Goal: Book appointment/travel/reservation

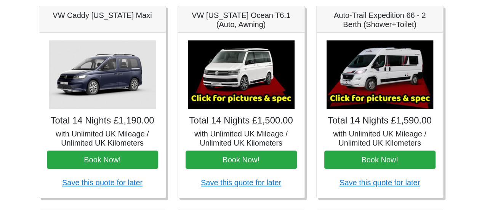
scroll to position [114, 0]
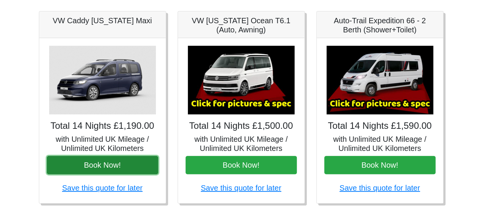
click at [120, 167] on button "Book Now!" at bounding box center [102, 165] width 111 height 18
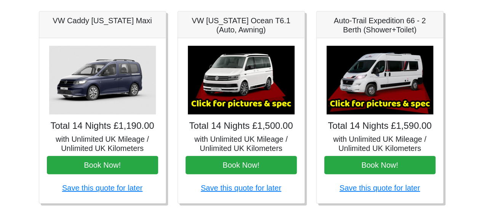
scroll to position [0, 0]
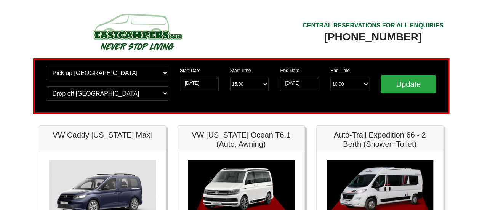
click at [146, 36] on img at bounding box center [137, 32] width 145 height 42
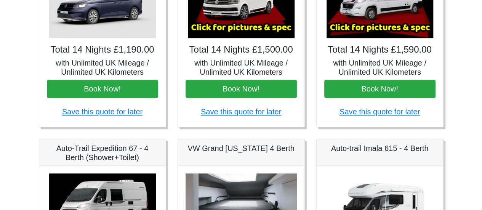
scroll to position [152, 0]
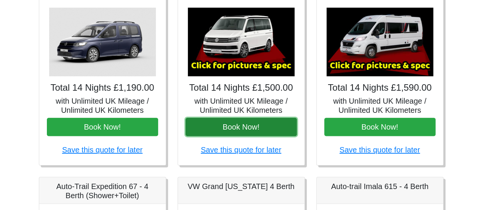
click at [244, 128] on button "Book Now!" at bounding box center [241, 127] width 111 height 18
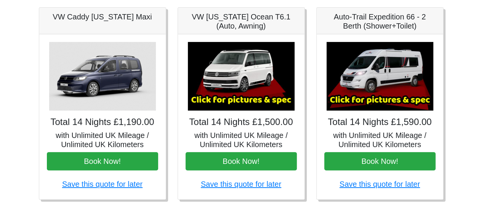
scroll to position [0, 0]
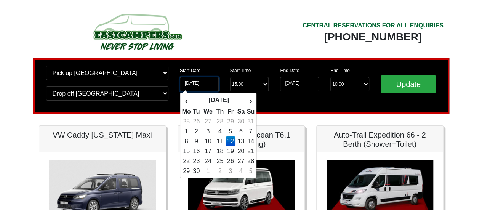
click at [202, 85] on input "12-09-2025" at bounding box center [199, 84] width 39 height 14
click at [251, 139] on td "14" at bounding box center [251, 141] width 8 height 10
type input "14-09-2025"
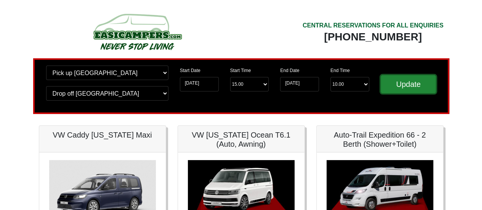
click at [409, 80] on input "Update" at bounding box center [409, 84] width 56 height 18
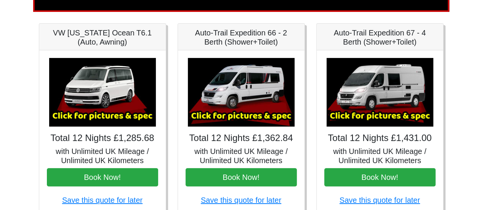
scroll to position [114, 0]
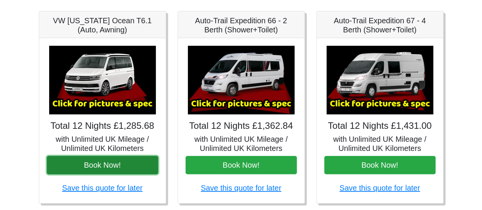
click at [124, 160] on button "Book Now!" at bounding box center [102, 165] width 111 height 18
